Goal: Use online tool/utility: Utilize a website feature to perform a specific function

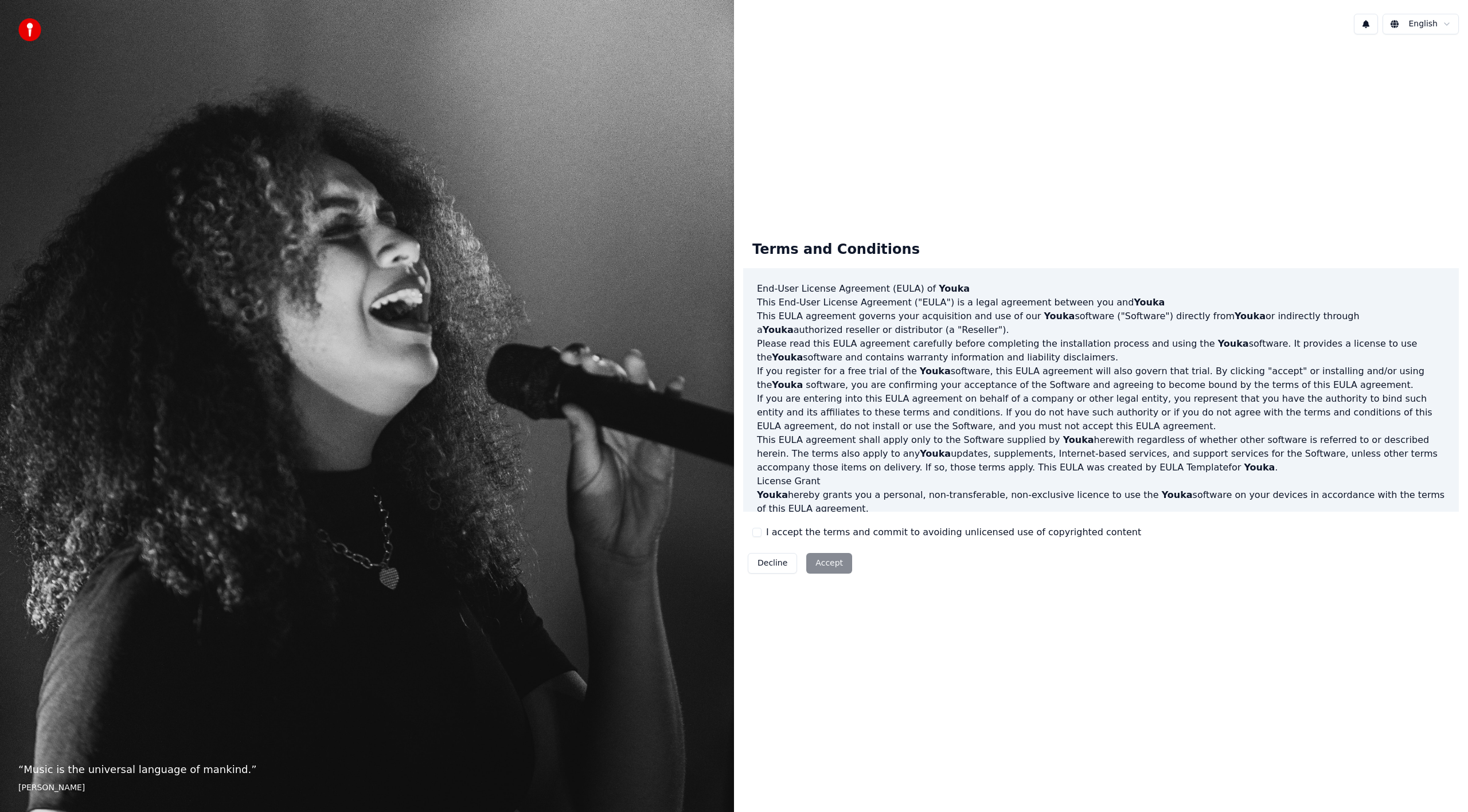
click at [761, 529] on button "I accept the terms and commit to avoiding unlicensed use of copyrighted content" at bounding box center [757, 532] width 9 height 9
click at [823, 567] on button "Accept" at bounding box center [828, 563] width 46 height 21
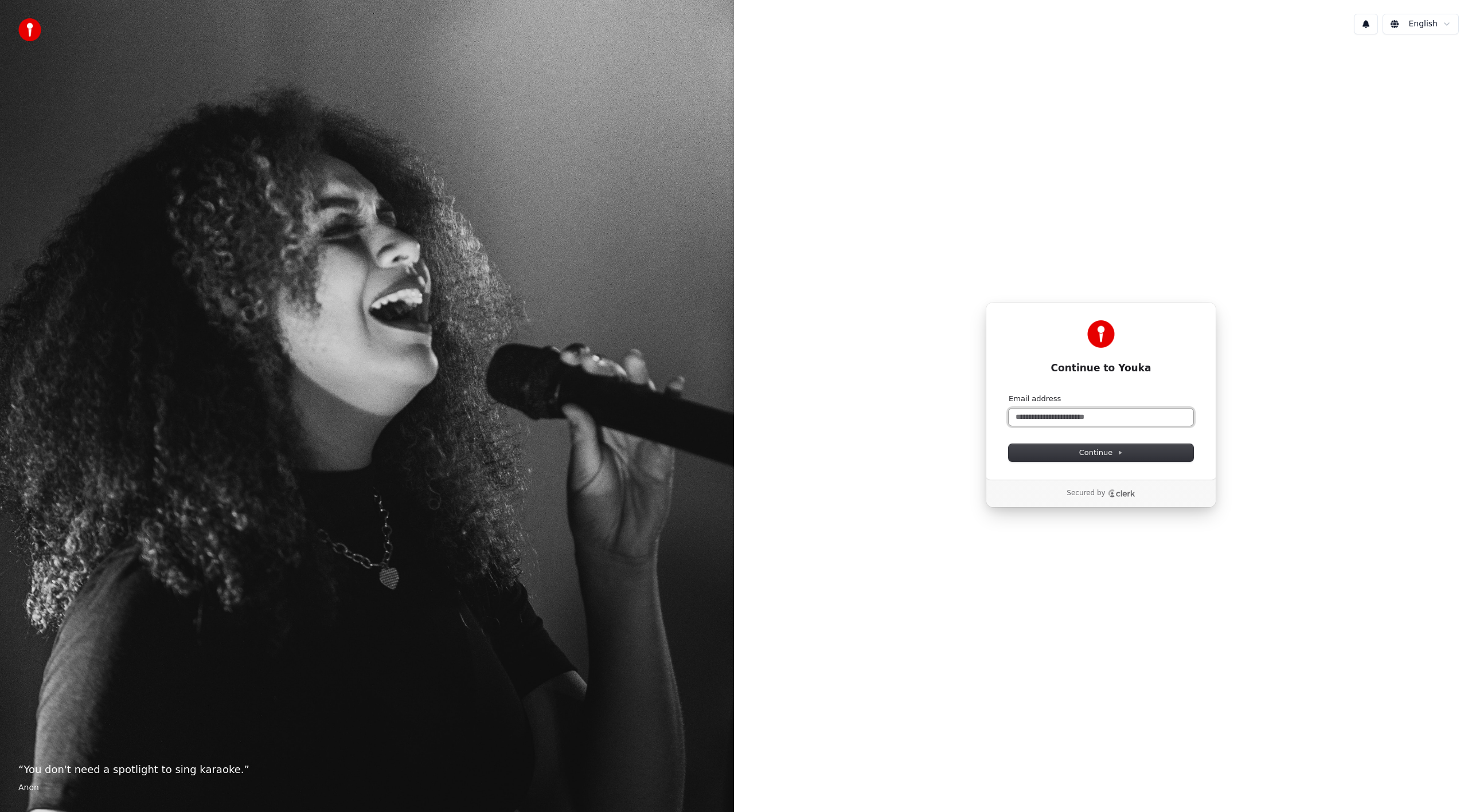
click at [1090, 421] on input "Email address" at bounding box center [1101, 417] width 185 height 18
click at [1189, 456] on button "Continue" at bounding box center [1101, 452] width 185 height 18
type input "**********"
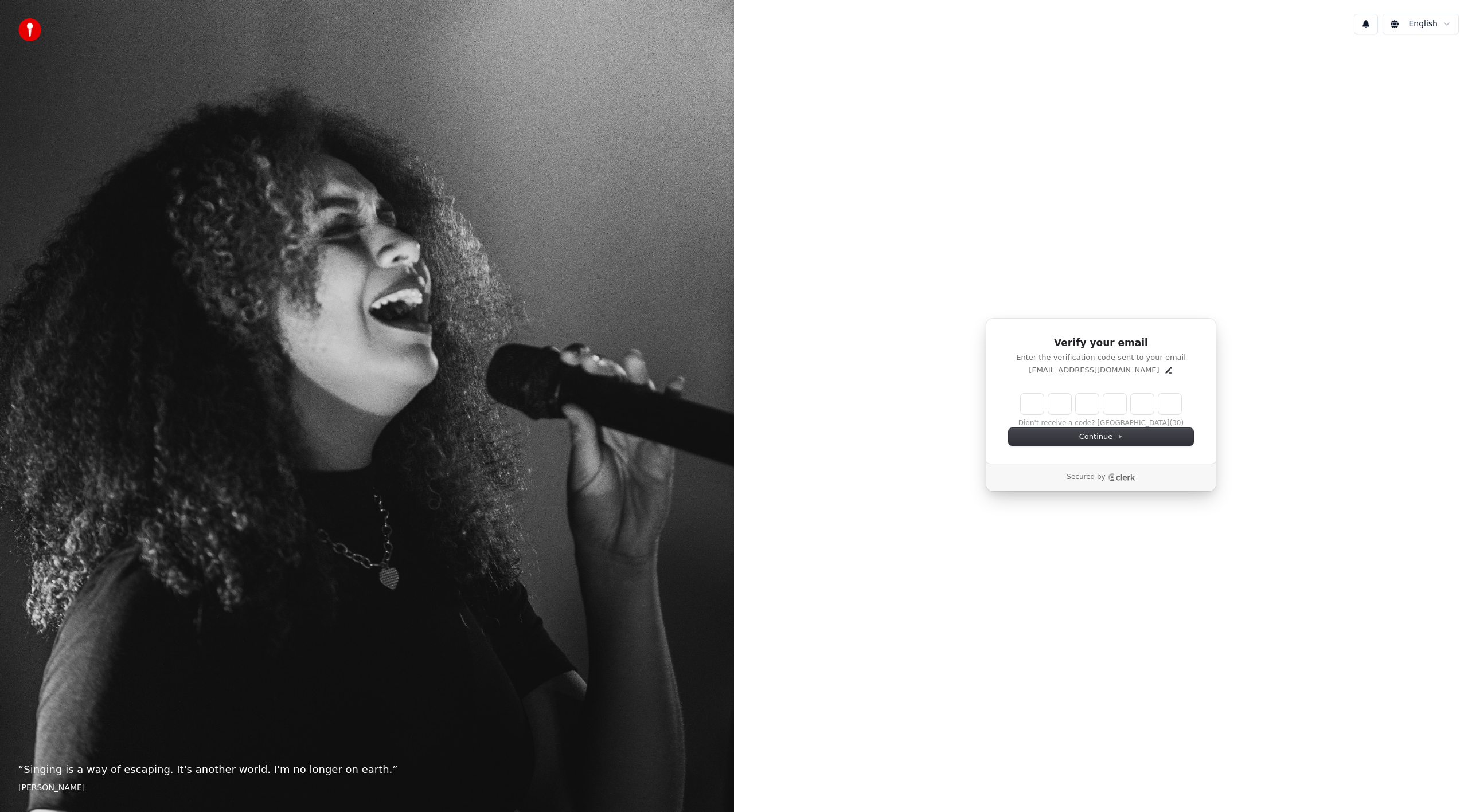
click at [1099, 399] on input "Enter verification code" at bounding box center [1101, 404] width 160 height 21
type input "******"
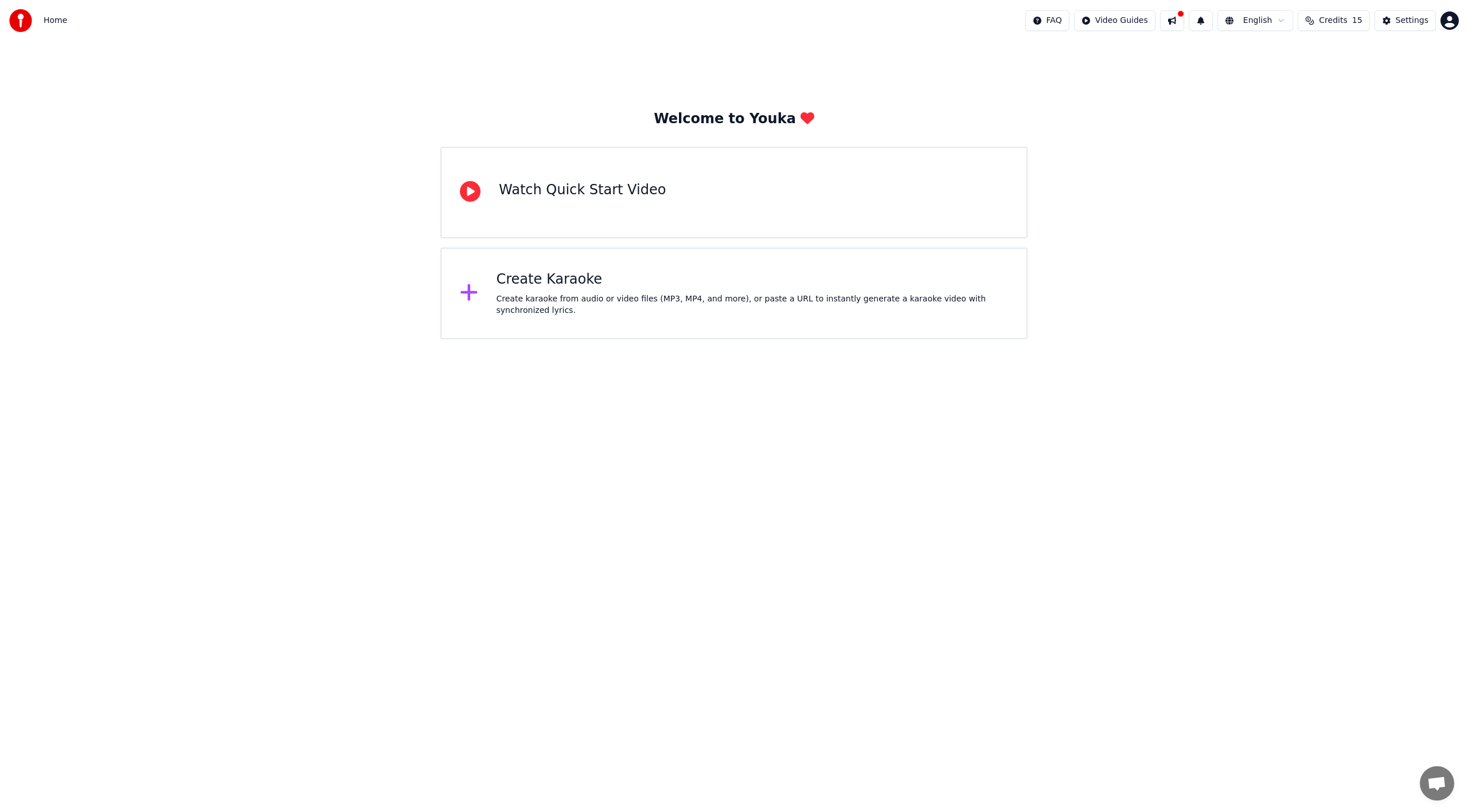
click at [727, 274] on div "Create Karaoke Create karaoke from audio or video files (MP3, MP4, and more), o…" at bounding box center [733, 294] width 587 height 92
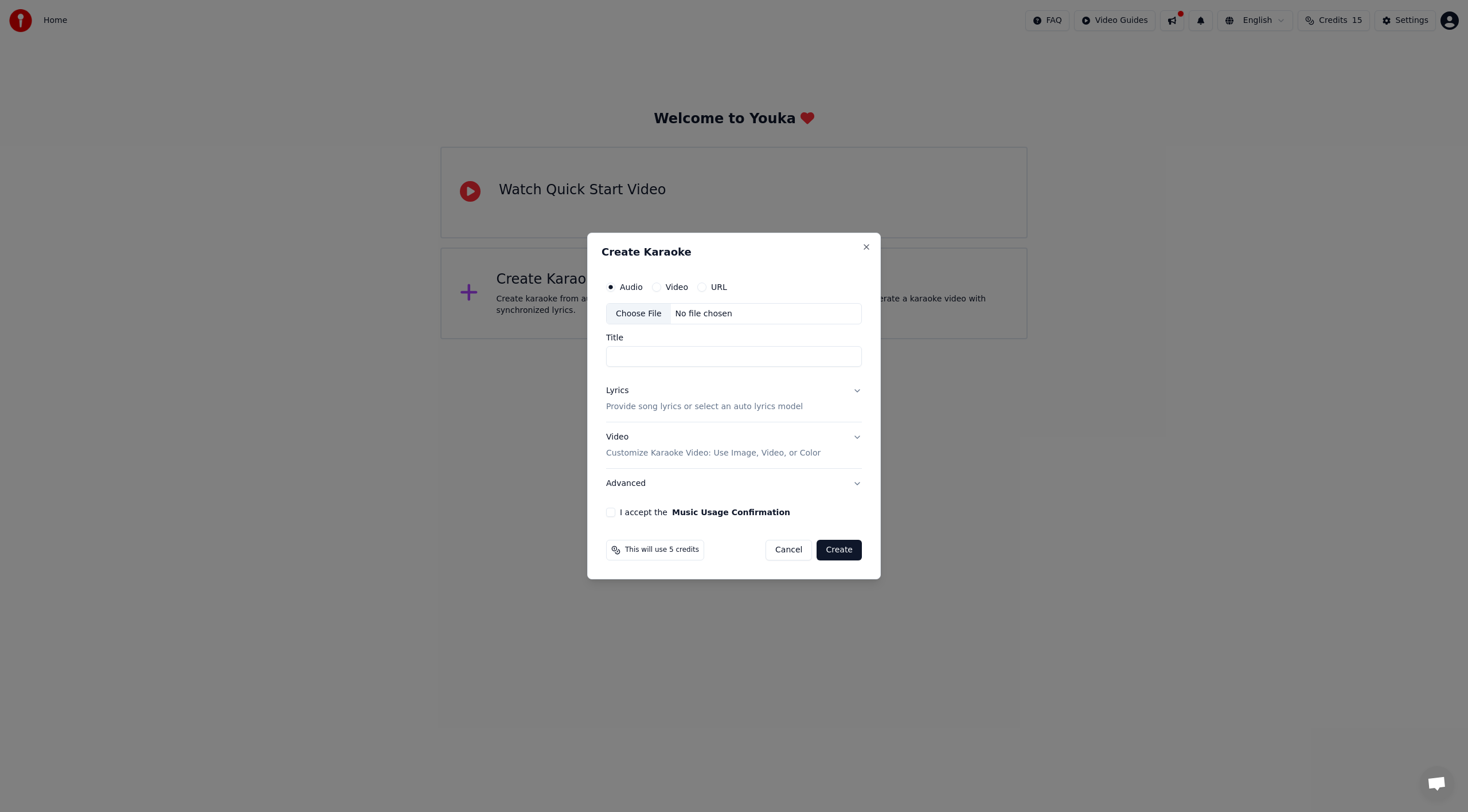
click at [864, 252] on h2 "Create Karaoke" at bounding box center [733, 252] width 265 height 10
click at [866, 245] on button "Close" at bounding box center [866, 246] width 9 height 9
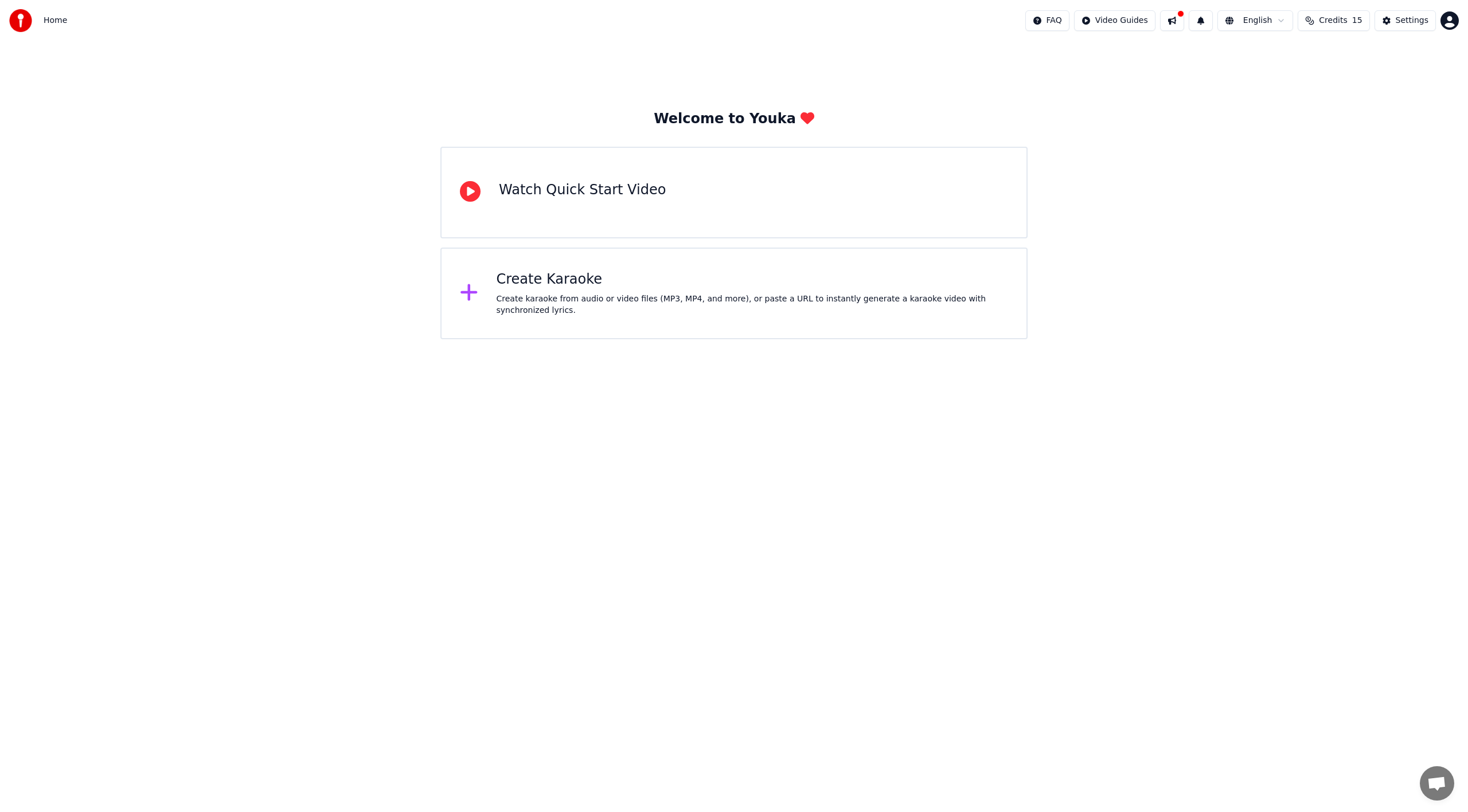
click at [879, 178] on div "Watch Quick Start Video" at bounding box center [733, 193] width 587 height 92
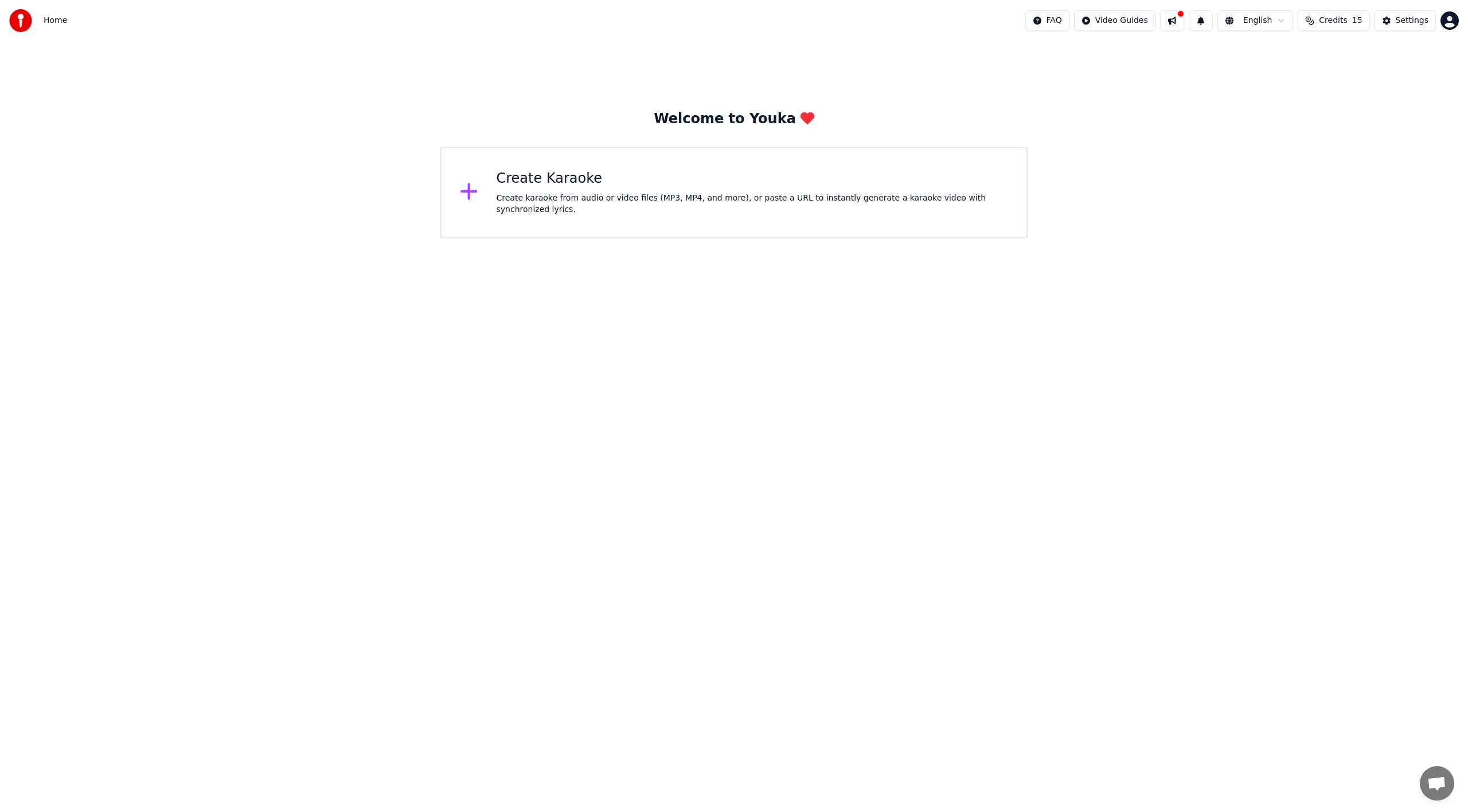
click at [697, 8] on div "Home FAQ Video Guides English Credits 15 Settings" at bounding box center [734, 20] width 1468 height 41
click at [585, 217] on div "Create Karaoke Create karaoke from audio or video files (MP3, MP4, and more), o…" at bounding box center [733, 193] width 587 height 92
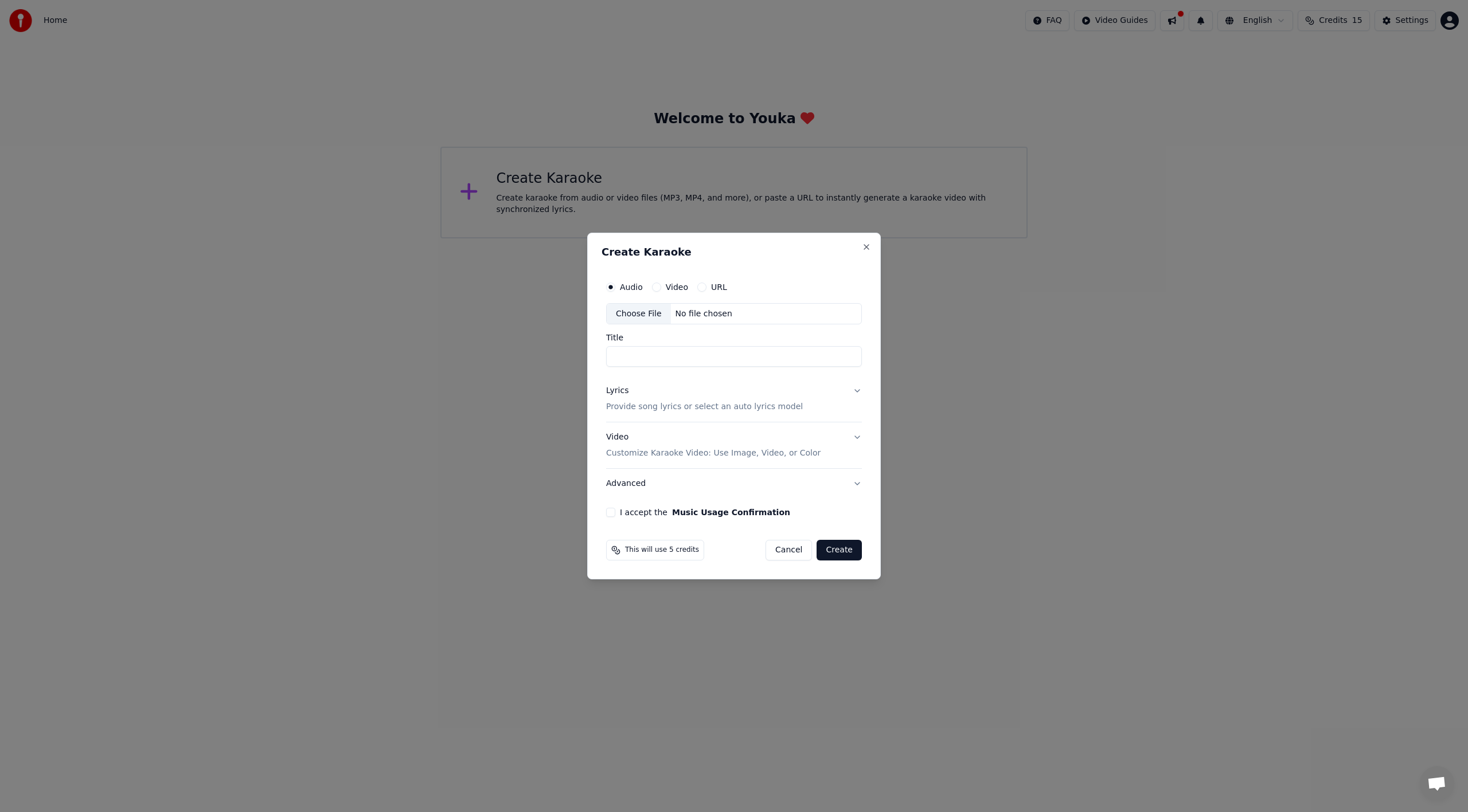
click at [696, 316] on div "No file chosen" at bounding box center [703, 314] width 66 height 12
